Goal: Transaction & Acquisition: Obtain resource

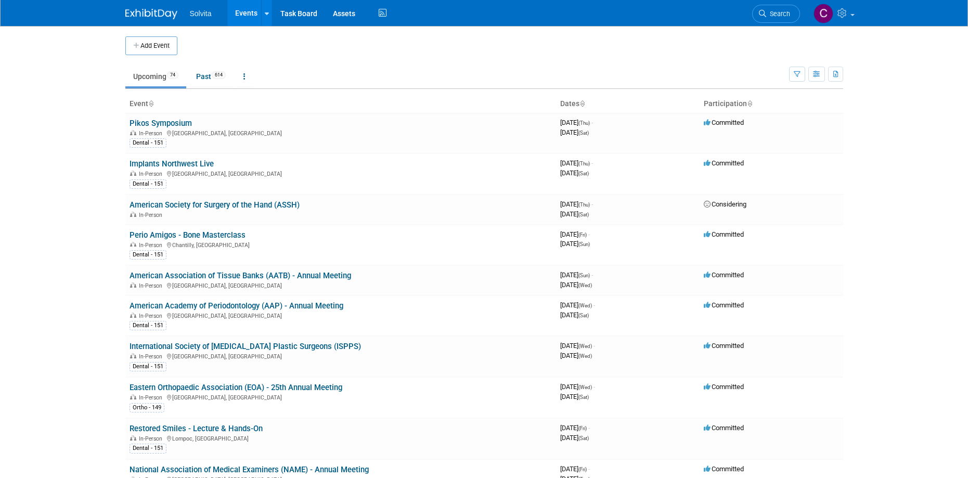
click at [186, 74] on link "Upcoming 74" at bounding box center [155, 77] width 61 height 20
click at [198, 73] on link "Past 614" at bounding box center [210, 77] width 45 height 20
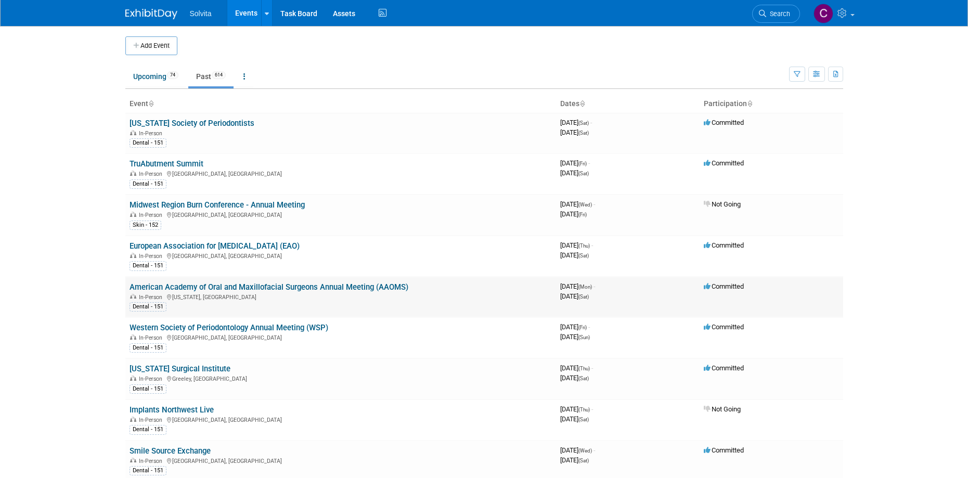
click at [401, 293] on div "In-Person [US_STATE], [GEOGRAPHIC_DATA]" at bounding box center [341, 296] width 423 height 8
click at [398, 282] on td "American Academy of Oral and Maxillofacial Surgeons Annual Meeting (AAOMS) In-P…" at bounding box center [340, 297] width 431 height 41
click at [397, 287] on link "American Academy of Oral and Maxillofacial Surgeons Annual Meeting (AAOMS)" at bounding box center [269, 287] width 279 height 9
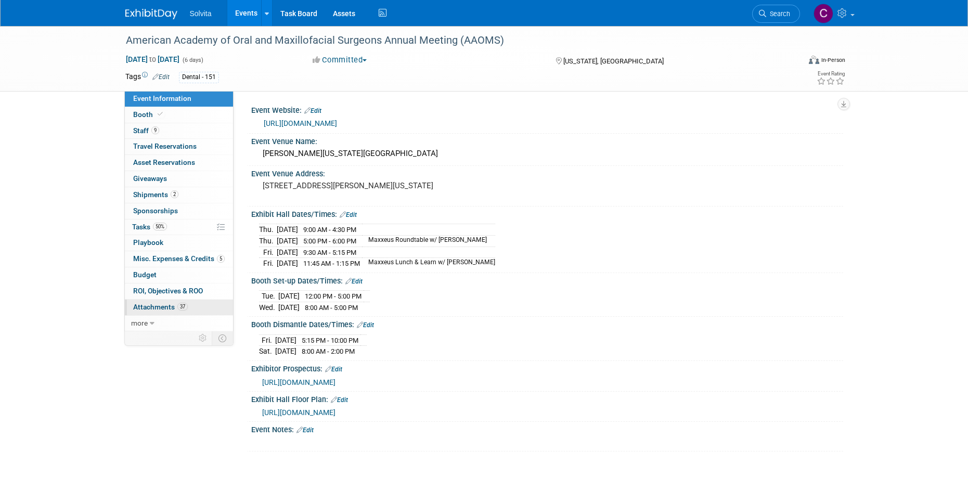
click at [162, 302] on link "37 Attachments 37" at bounding box center [179, 308] width 108 height 16
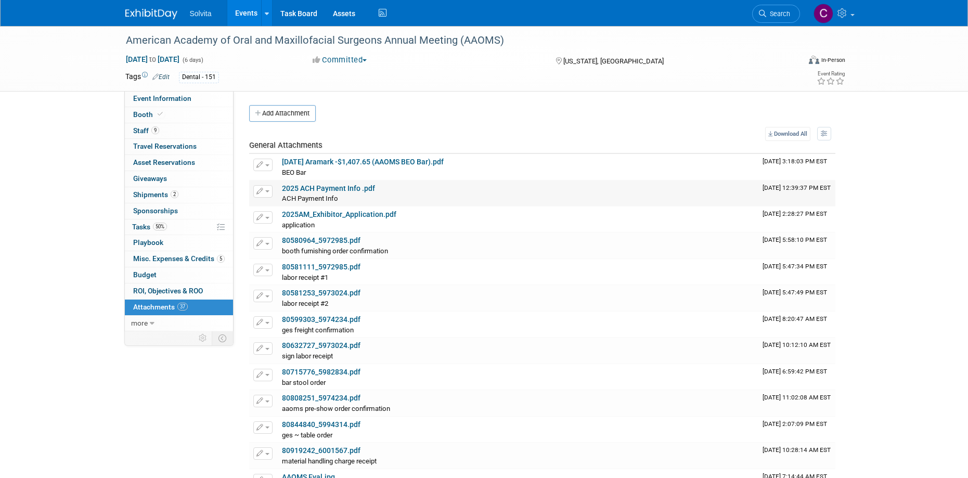
click at [351, 188] on link "2025 ACH Payment Info .pdf" at bounding box center [328, 188] width 93 height 8
click at [824, 134] on icon "button" at bounding box center [824, 134] width 7 height 6
click at [577, 112] on div "Add Attachment" at bounding box center [542, 113] width 586 height 17
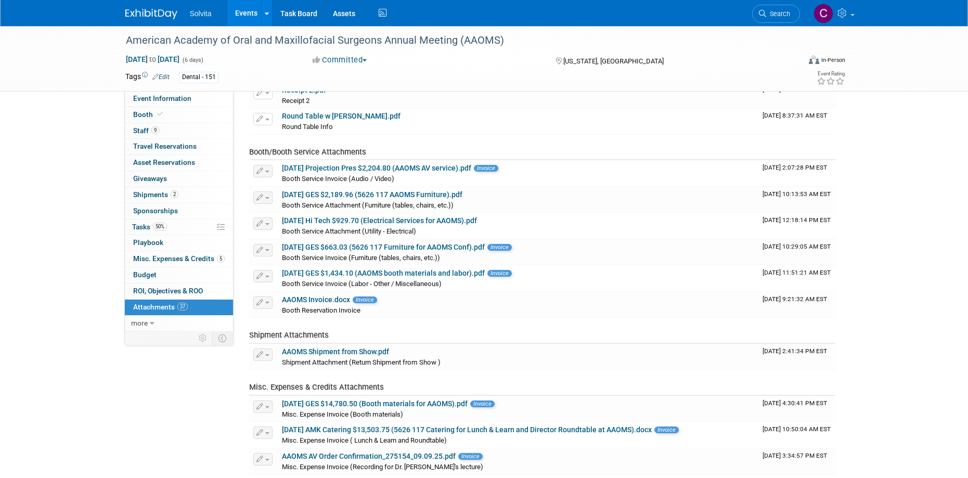
scroll to position [781, 0]
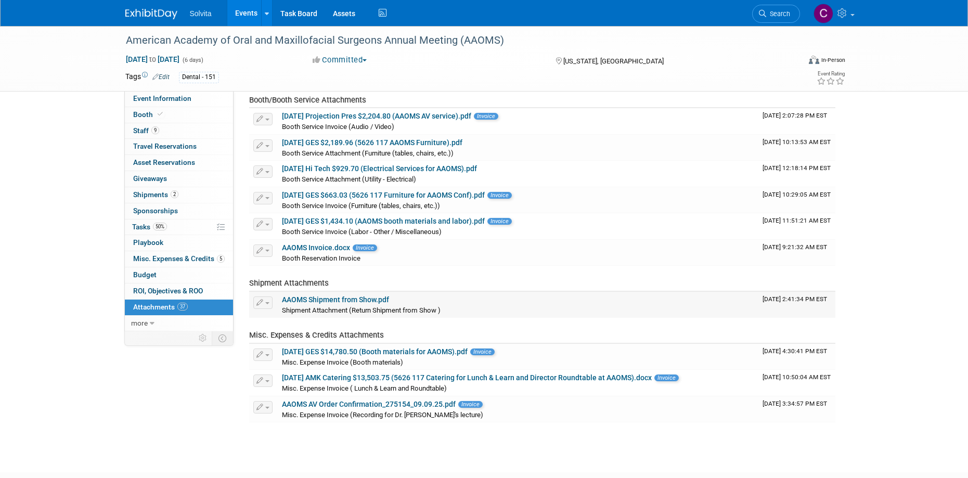
click at [364, 300] on link "AAOMS Shipment from Show.pdf" at bounding box center [335, 300] width 107 height 8
click at [332, 300] on link "AAOMS Shipment from Show.pdf" at bounding box center [335, 300] width 107 height 8
